Goal: Task Accomplishment & Management: Use online tool/utility

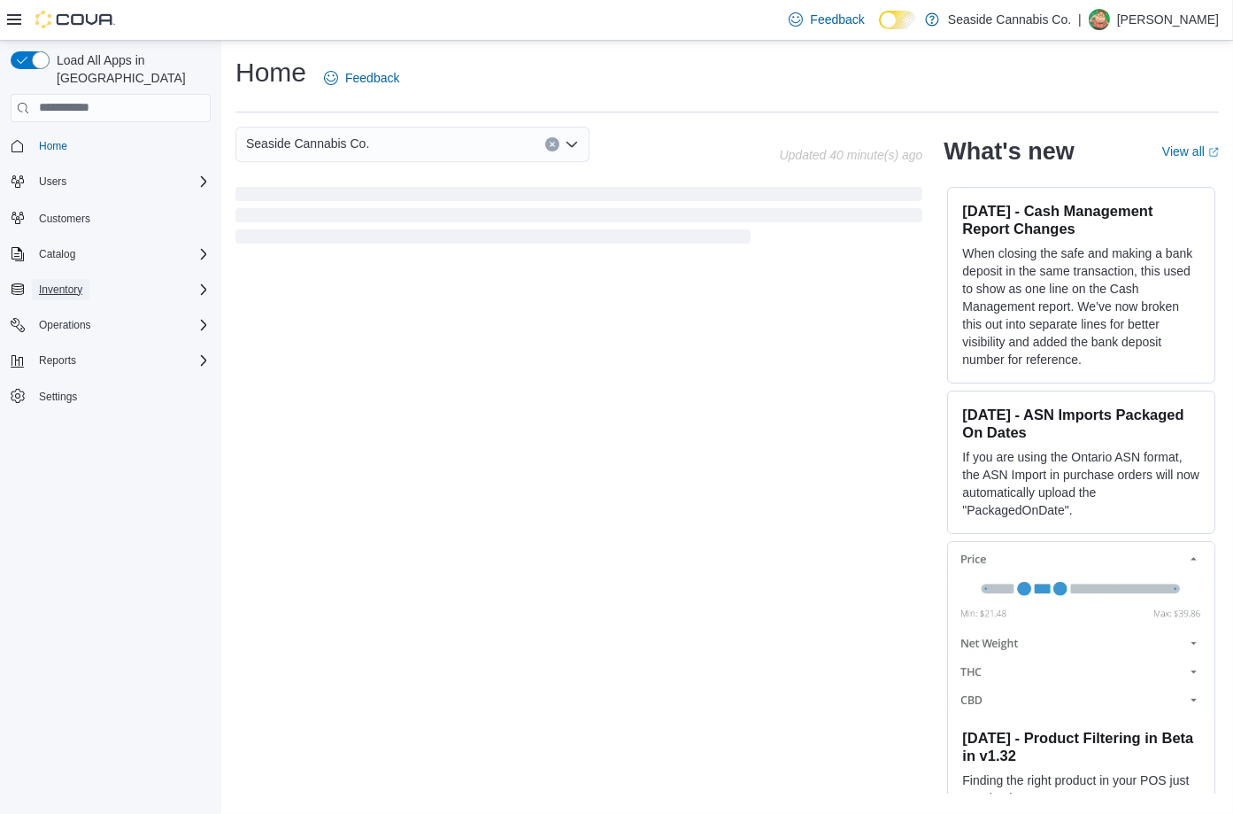
click at [45, 282] on span "Inventory" at bounding box center [60, 289] width 43 height 14
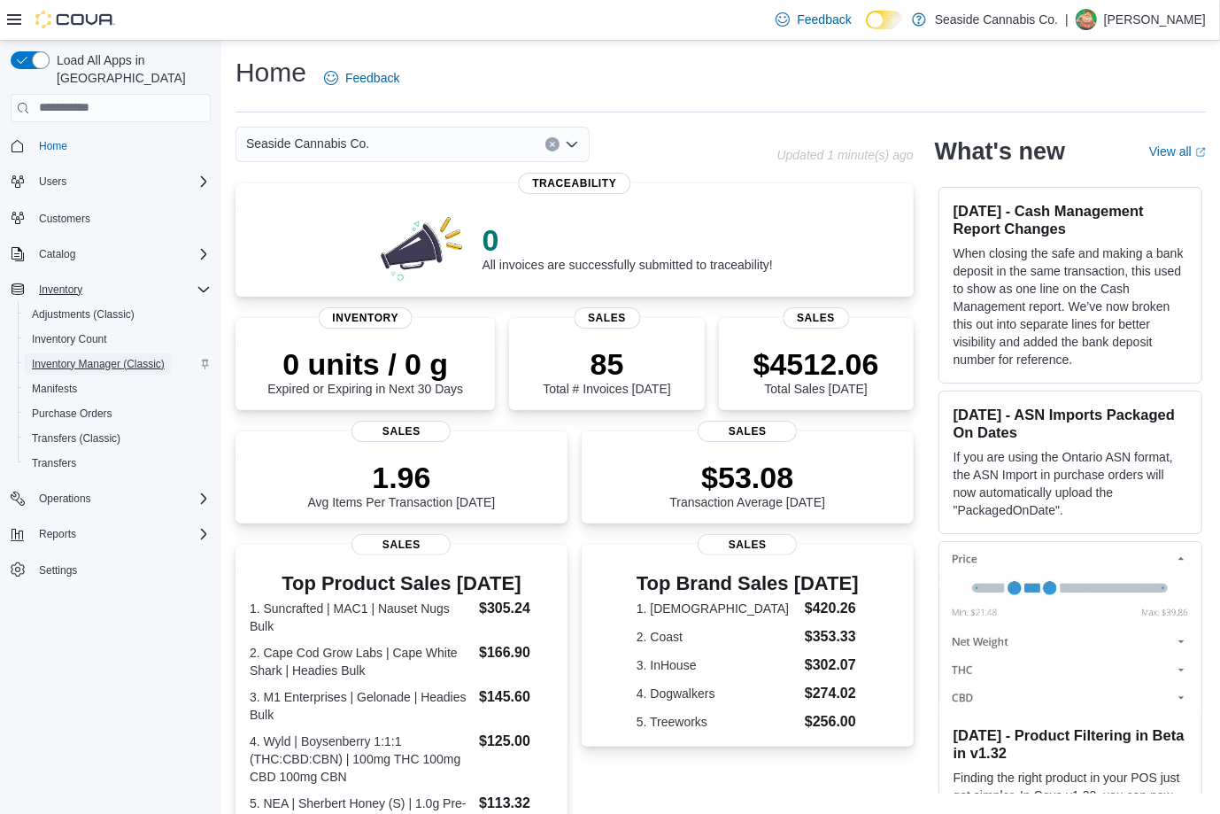
click at [127, 357] on span "Inventory Manager (Classic)" at bounding box center [98, 364] width 133 height 14
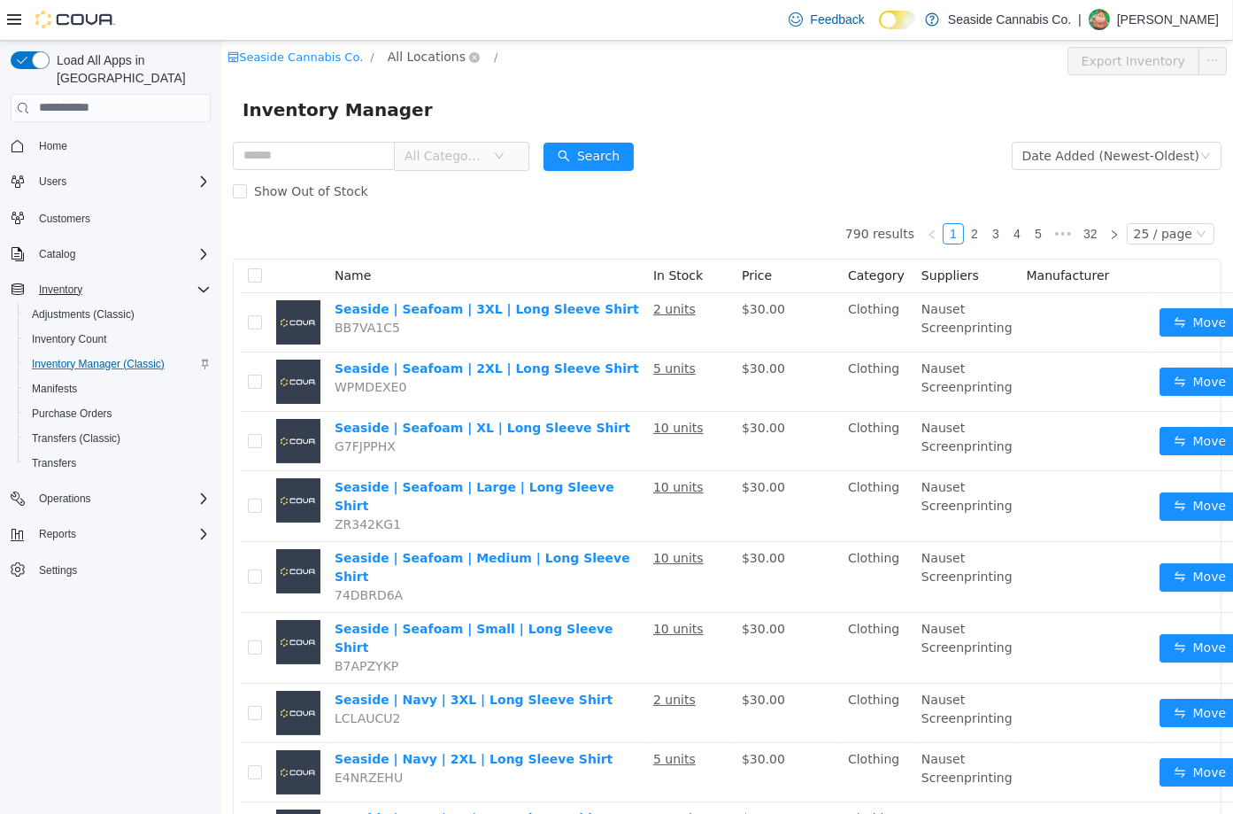
click at [396, 51] on span "All Locations" at bounding box center [426, 55] width 78 height 19
click at [442, 135] on li "All Locations [STREET_ADDRESS]" at bounding box center [455, 136] width 169 height 55
click at [440, 150] on span "[STREET_ADDRESS]" at bounding box center [474, 151] width 123 height 14
click at [560, 61] on div "All Rooms" at bounding box center [589, 59] width 61 height 27
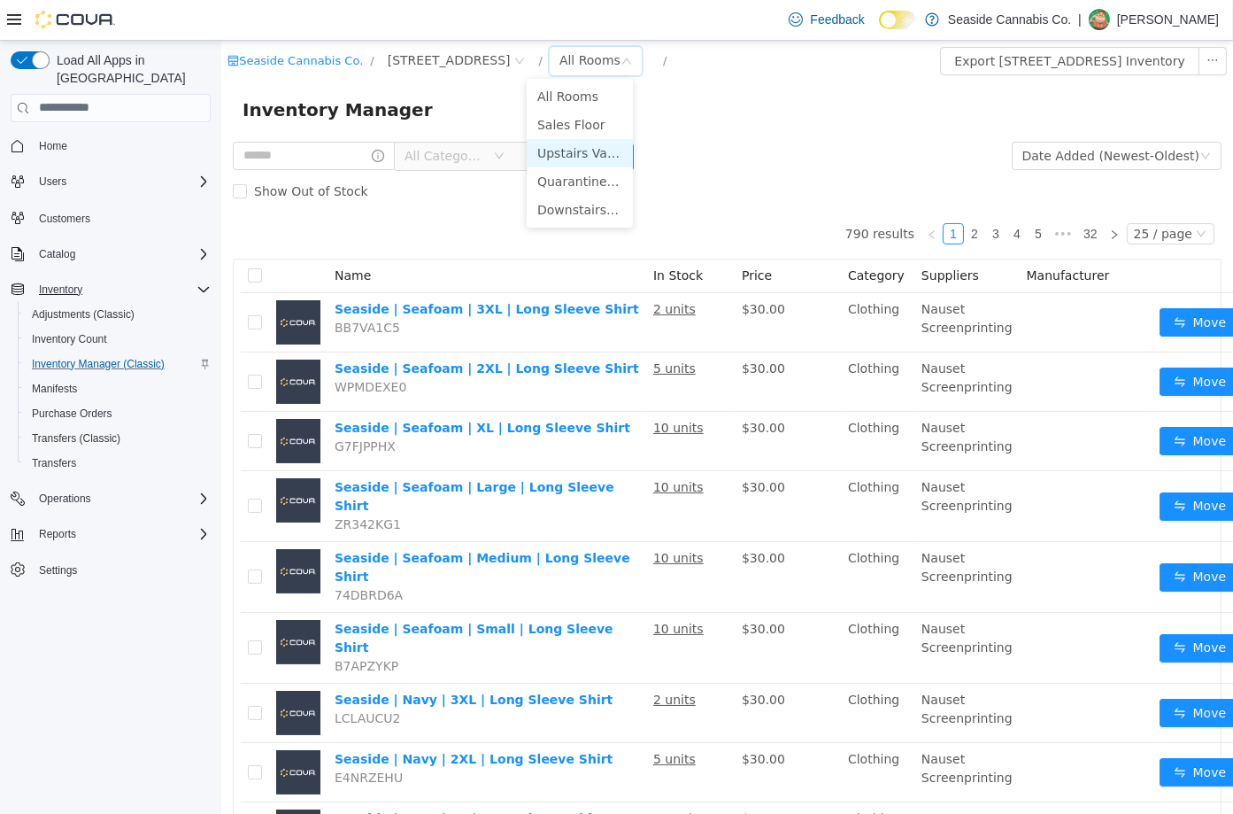
click at [583, 152] on li "Upstairs Vault" at bounding box center [579, 152] width 106 height 28
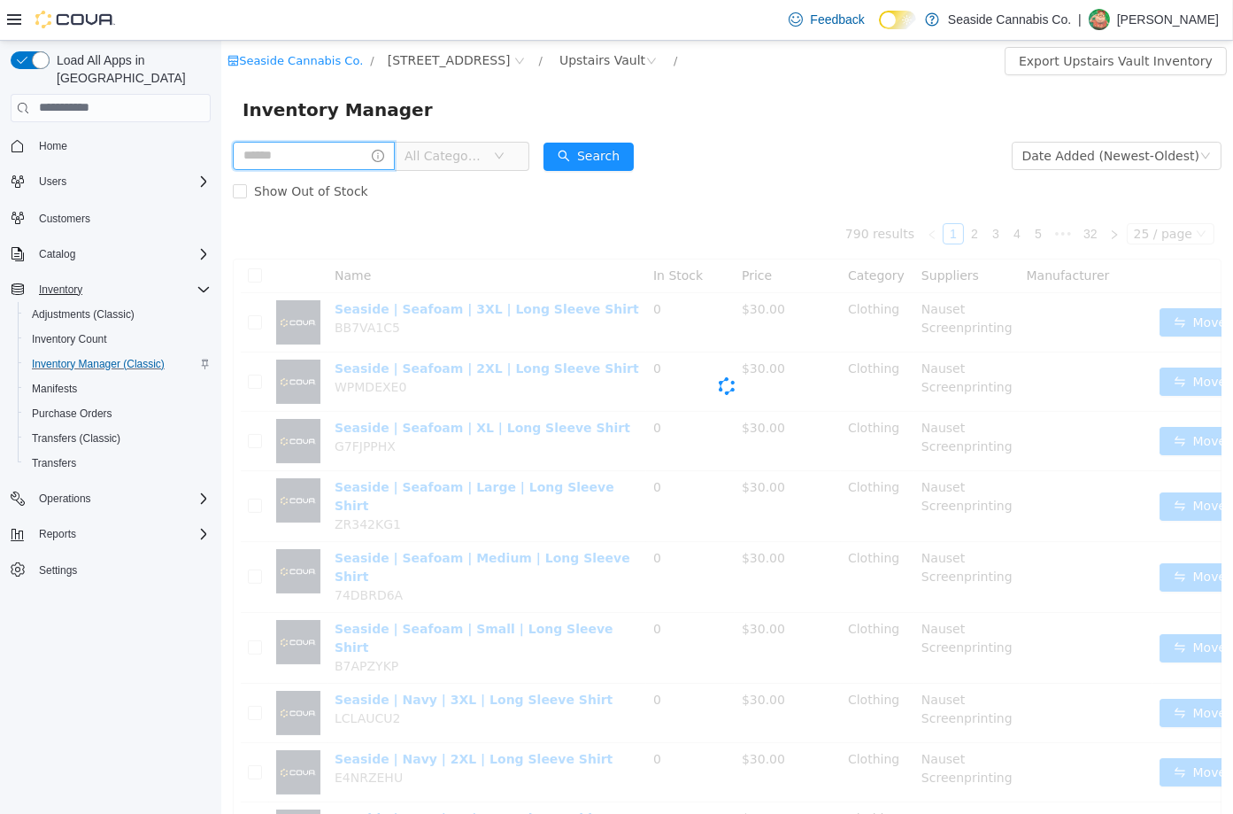
click at [362, 151] on input "text" at bounding box center [313, 155] width 162 height 28
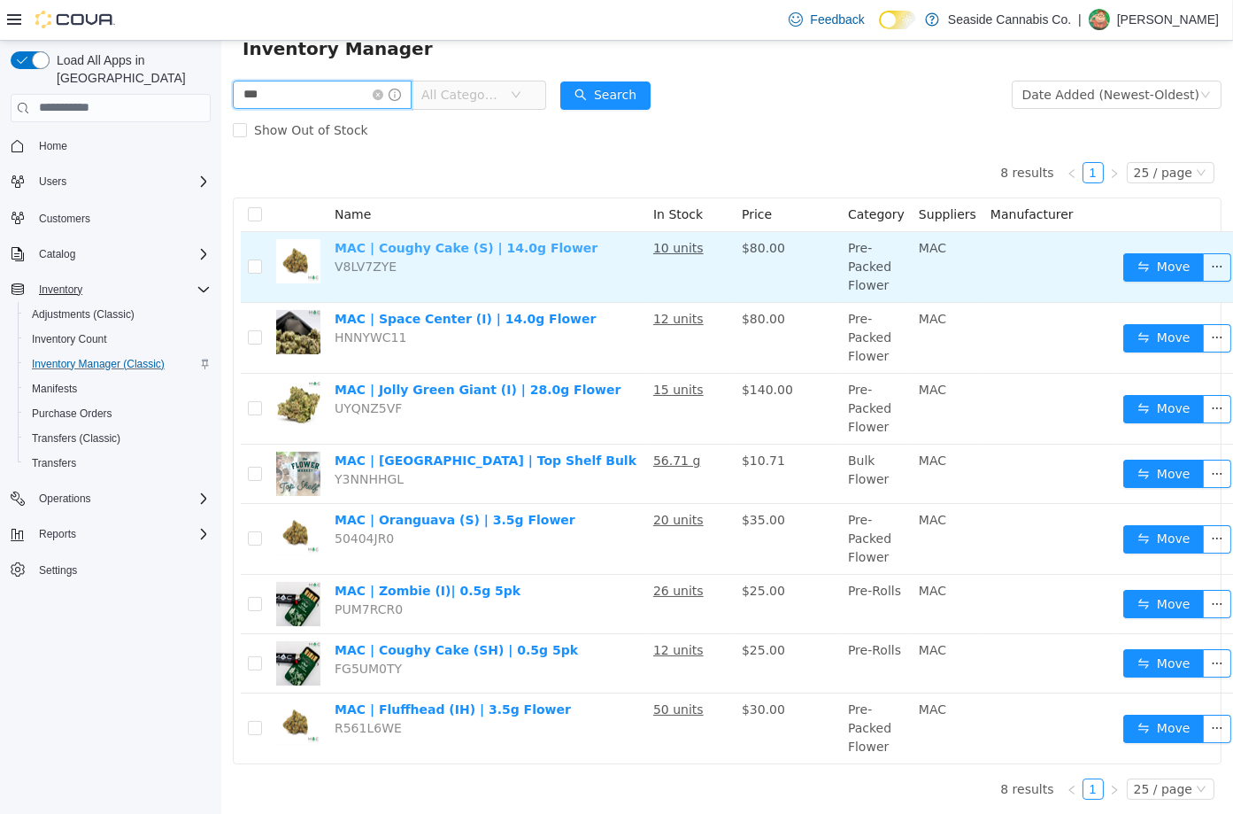
scroll to position [68, 0]
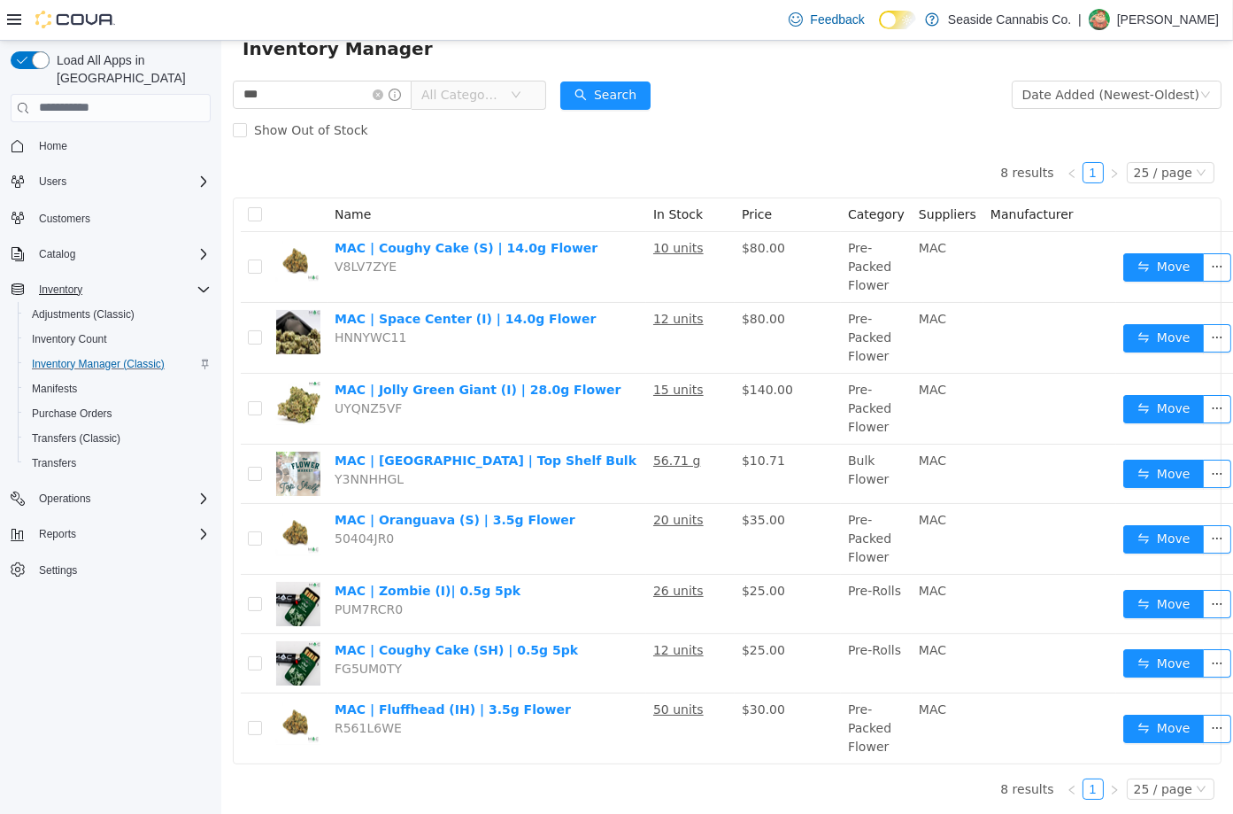
click at [484, 91] on span "All Categories" at bounding box center [461, 94] width 81 height 18
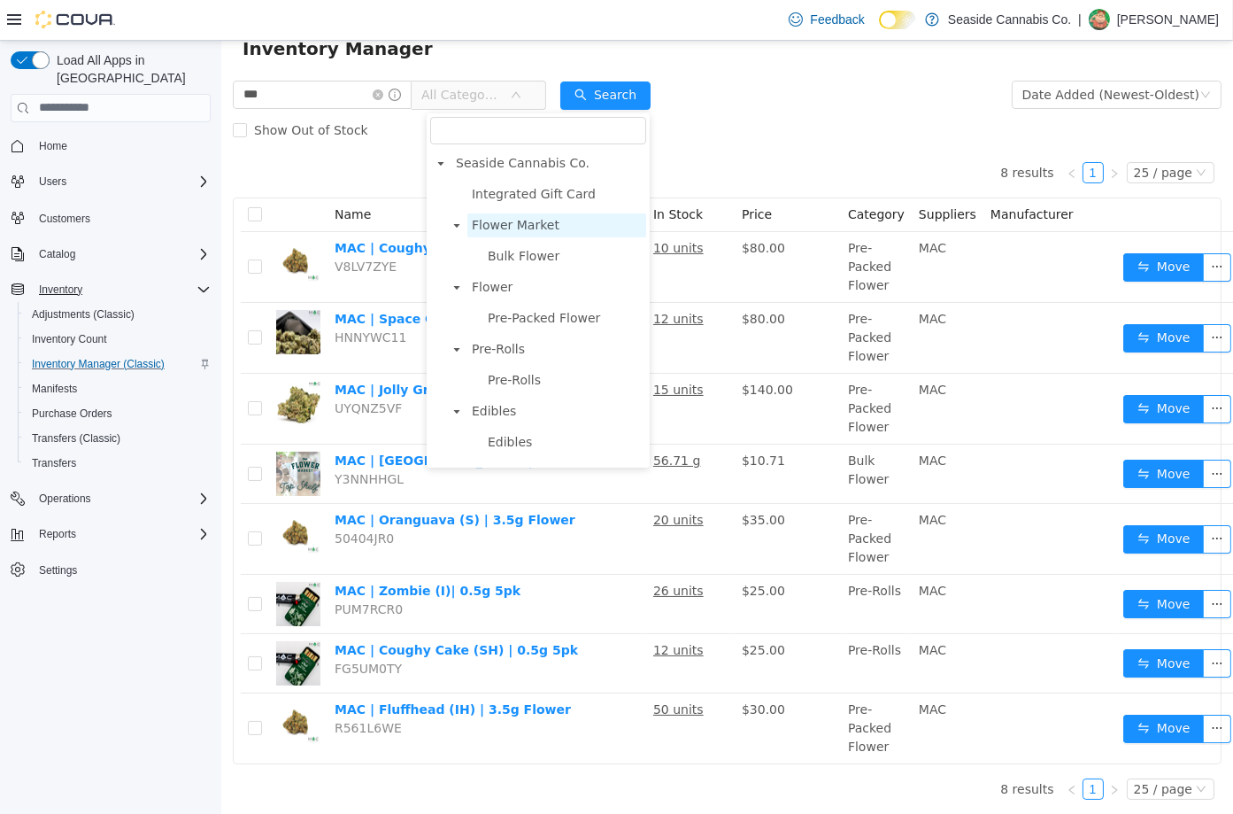
click at [543, 217] on span "Flower Market" at bounding box center [515, 224] width 88 height 14
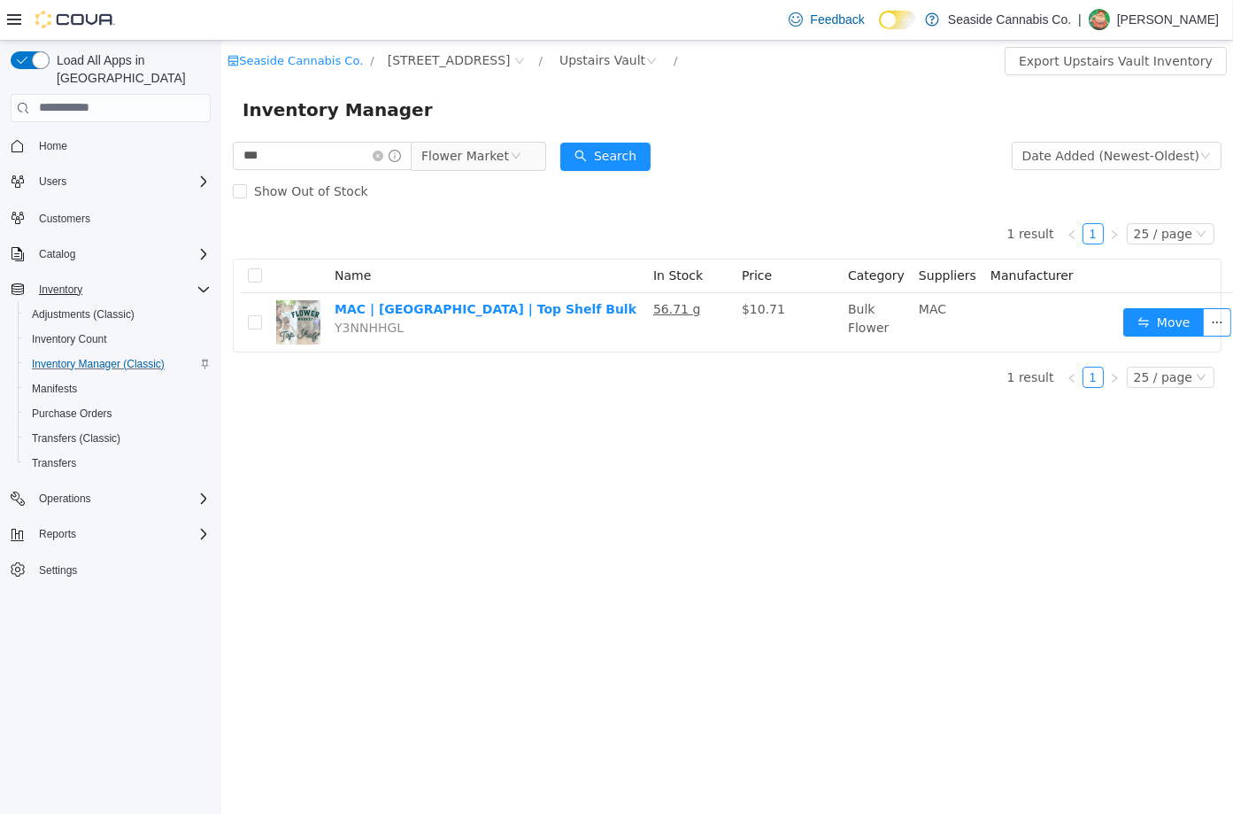
scroll to position [0, 0]
click at [373, 164] on input "***" at bounding box center [321, 155] width 179 height 28
type input "****"
click at [628, 164] on button "Search" at bounding box center [605, 156] width 90 height 28
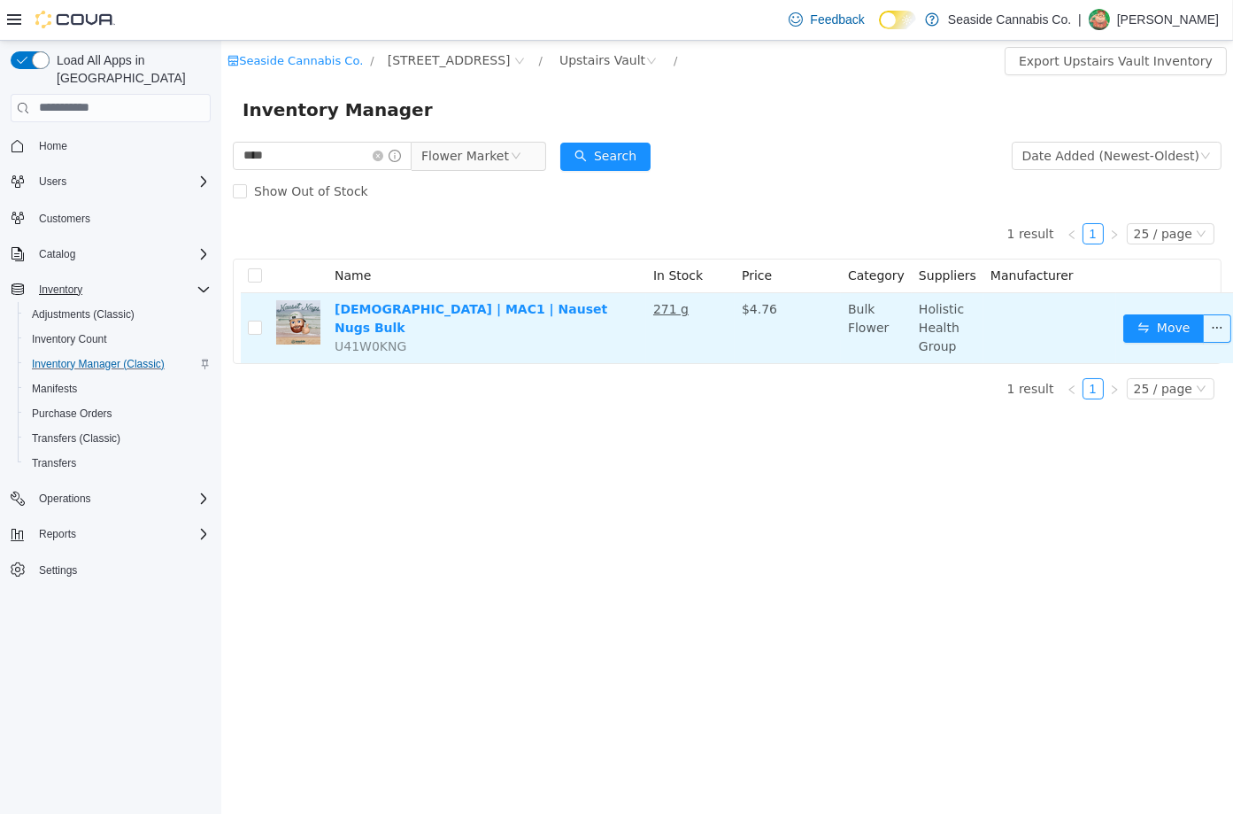
click at [1135, 309] on td "Move" at bounding box center [1180, 327] width 128 height 70
click at [1134, 323] on button "Move" at bounding box center [1163, 327] width 81 height 28
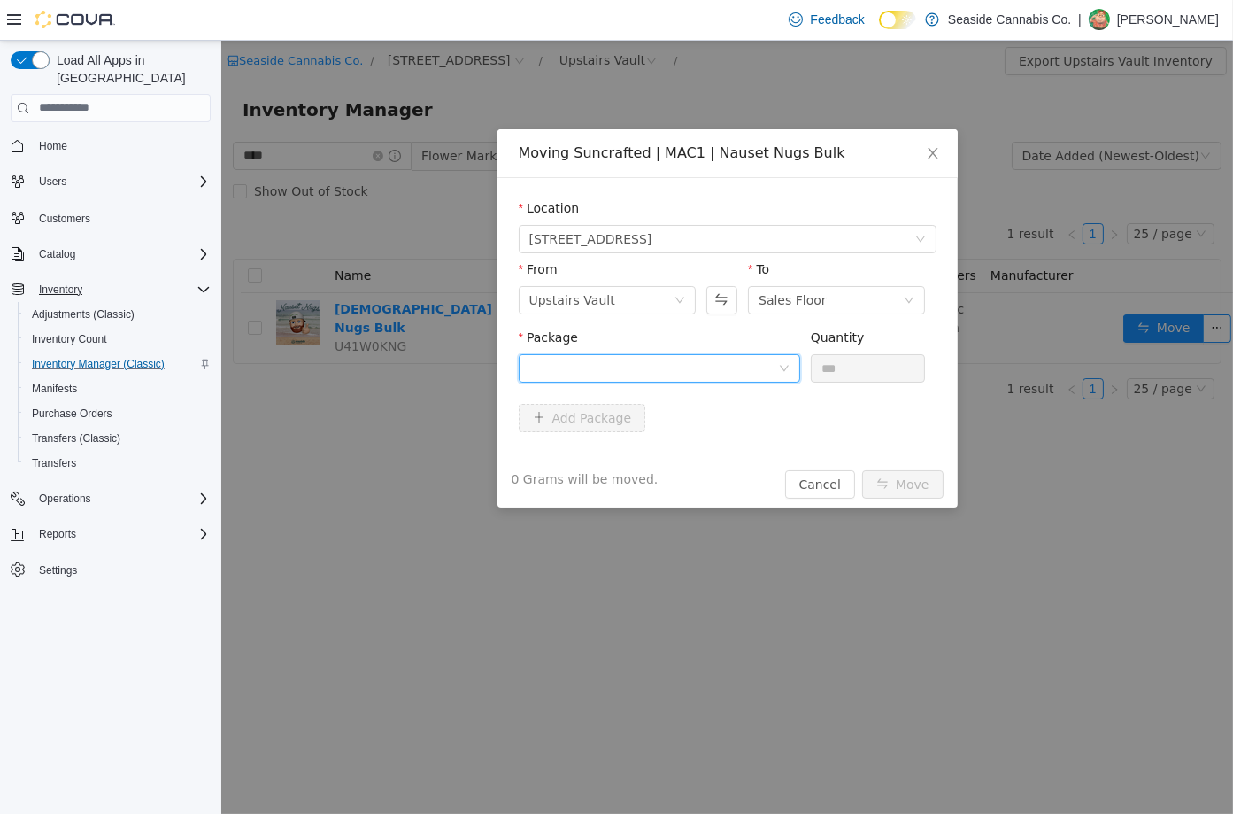
click at [770, 359] on div at bounding box center [653, 367] width 249 height 27
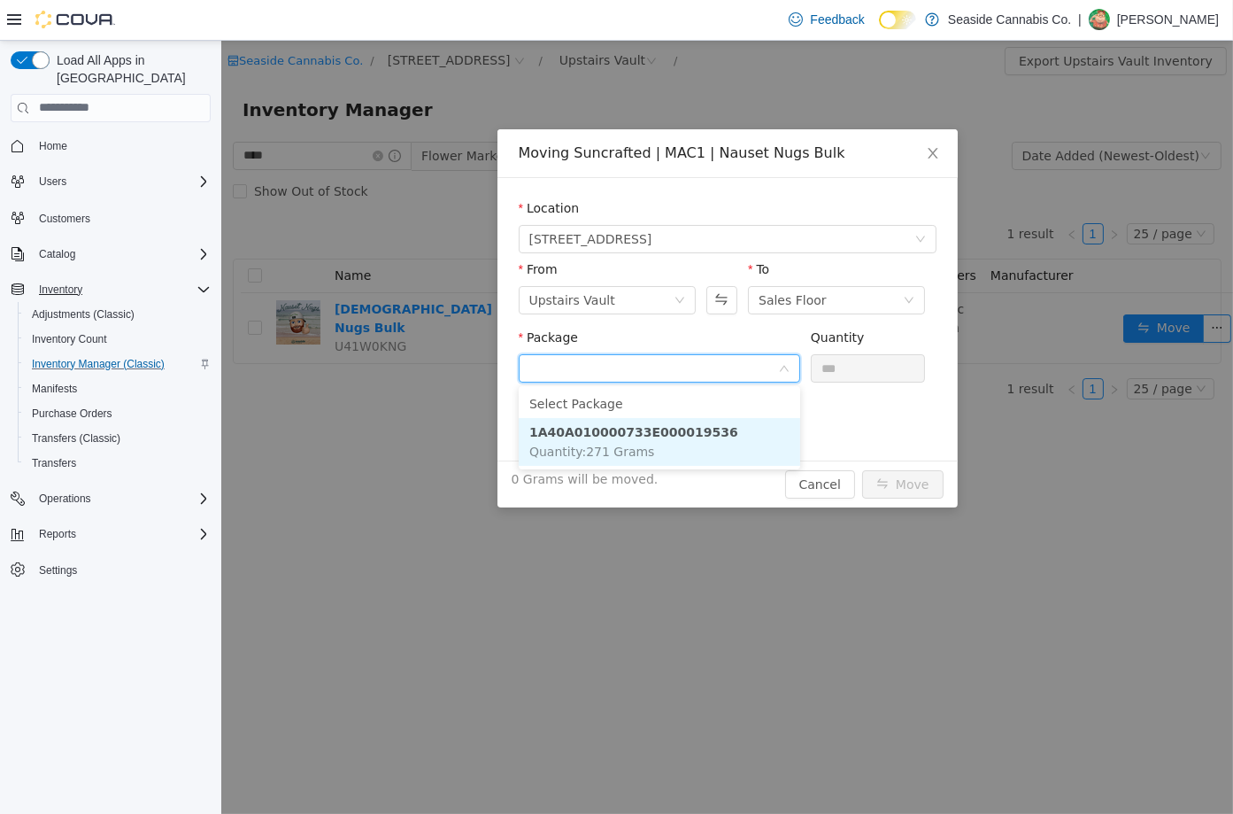
click at [731, 443] on li "1A40A010000733E000019536 Quantity : 271 Grams" at bounding box center [659, 441] width 282 height 48
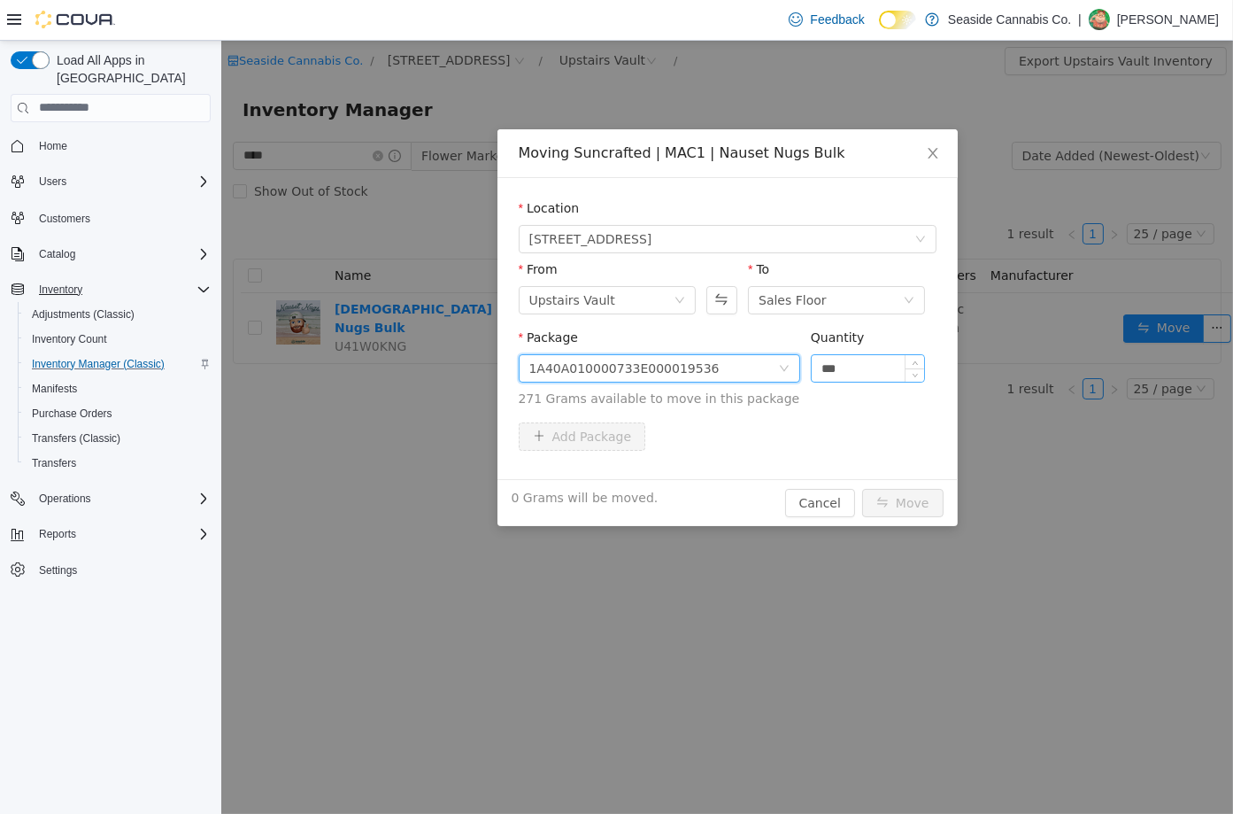
click at [859, 354] on input "***" at bounding box center [867, 367] width 113 height 27
type input "*****"
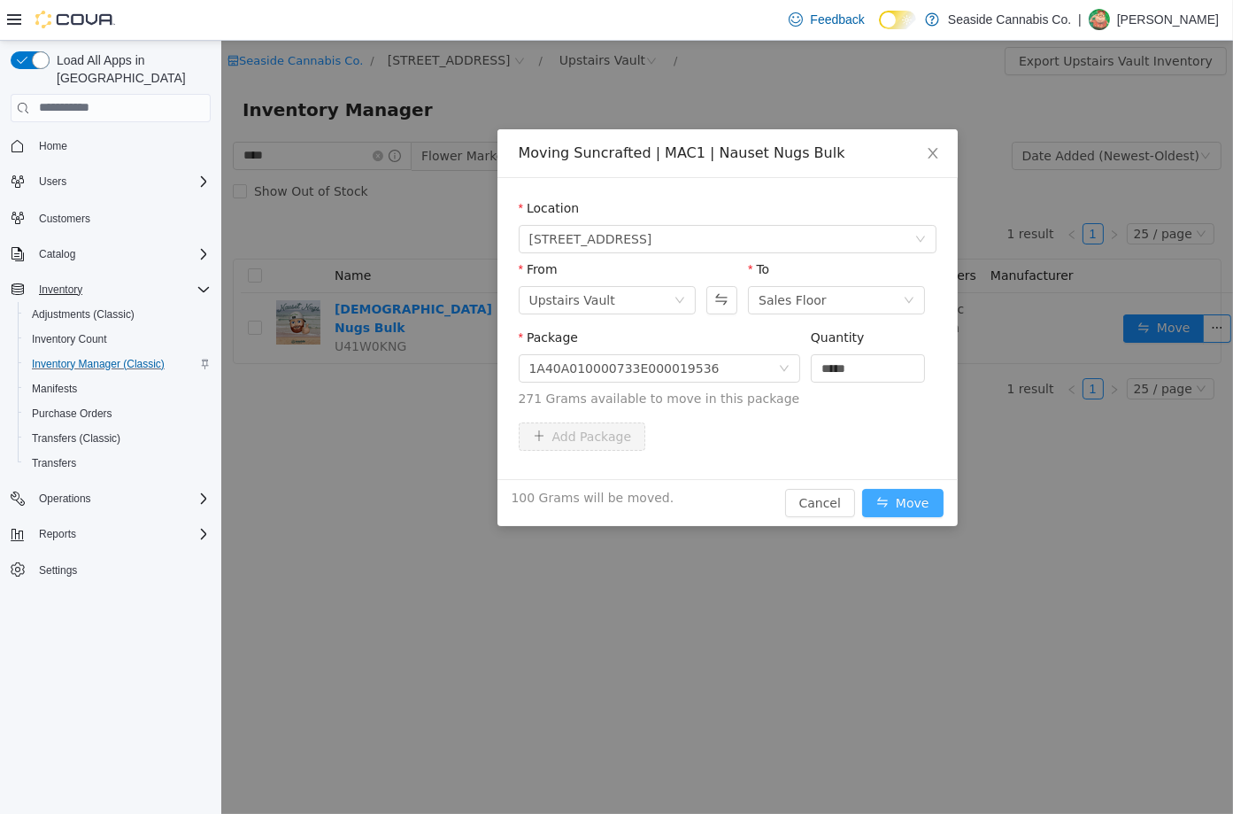
click at [915, 501] on button "Move" at bounding box center [901, 502] width 81 height 28
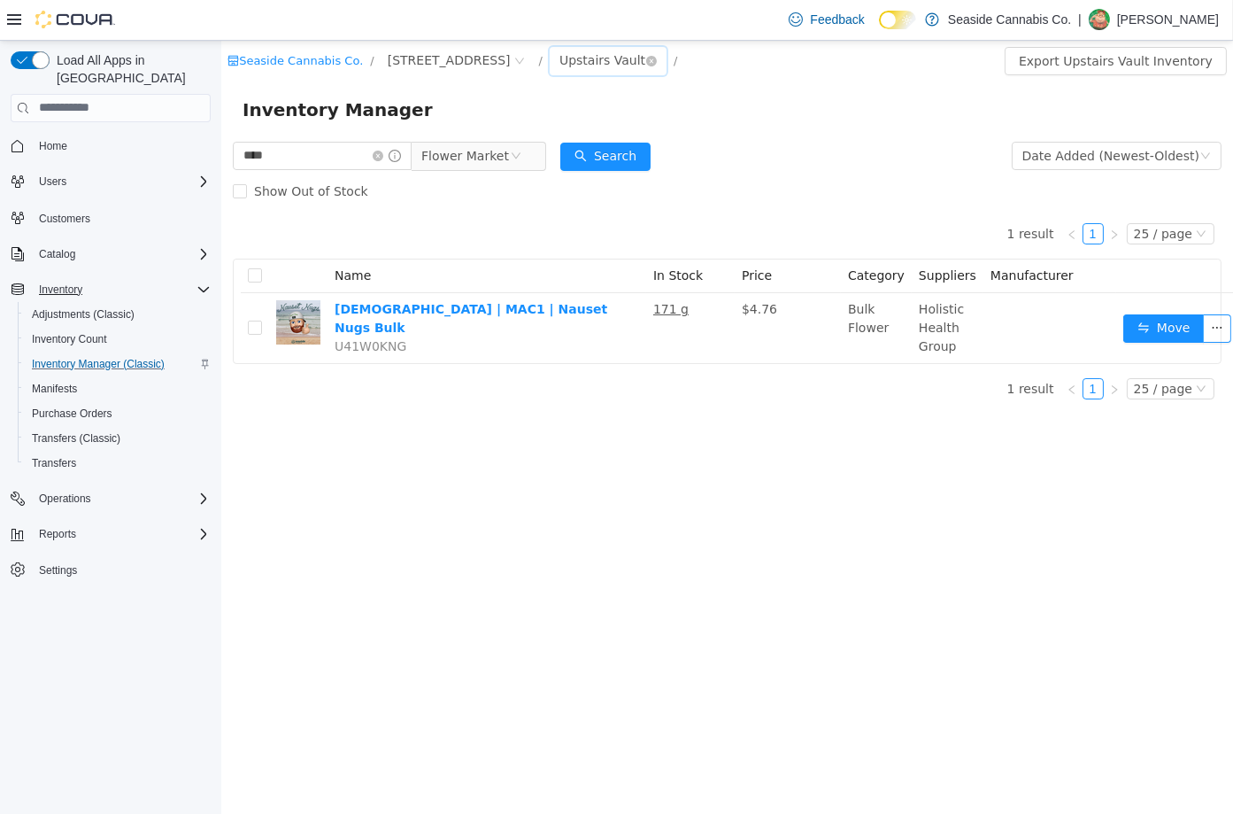
click at [562, 60] on div "Upstairs Vault" at bounding box center [602, 59] width 86 height 27
click at [583, 125] on li "Sales Floor" at bounding box center [579, 124] width 106 height 28
click at [382, 151] on icon "icon: close-circle" at bounding box center [377, 155] width 11 height 11
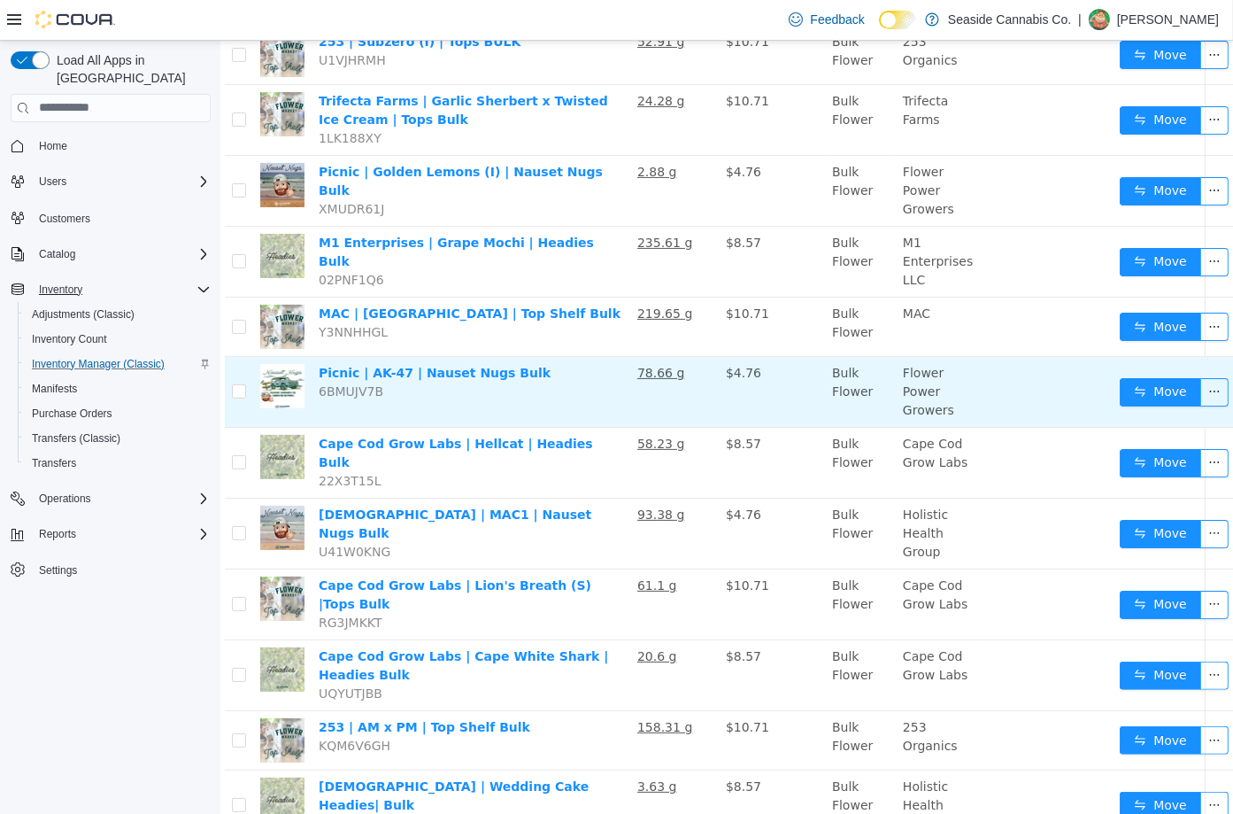
scroll to position [529, 16]
